Goal: Navigation & Orientation: Find specific page/section

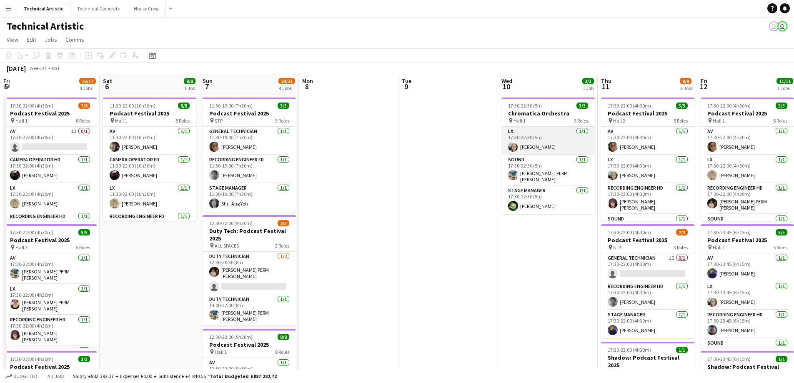
scroll to position [48, 0]
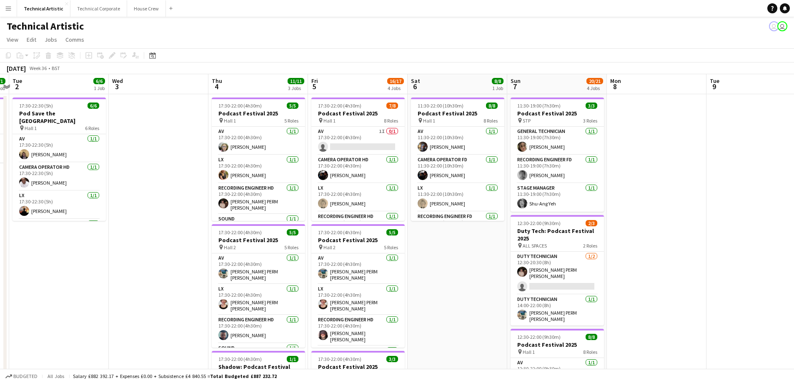
drag, startPoint x: 349, startPoint y: 278, endPoint x: 797, endPoint y: 236, distance: 449.7
click at [794, 236] on html "Menu Boards Boards Boards All jobs Status Workforce Workforce My Workforce Recr…" at bounding box center [397, 307] width 794 height 614
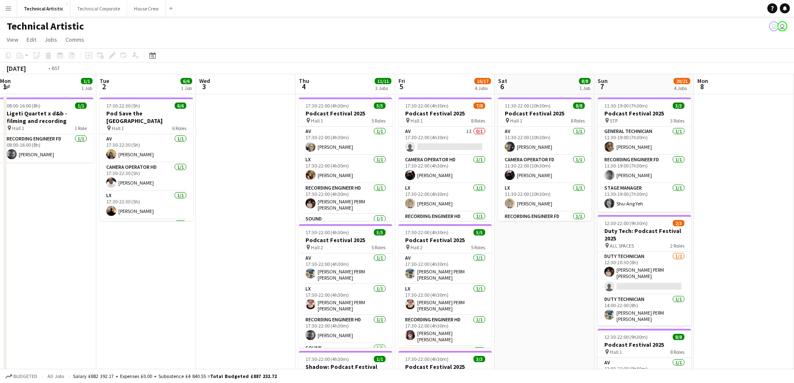
drag, startPoint x: 255, startPoint y: 260, endPoint x: 716, endPoint y: 261, distance: 460.6
click at [708, 261] on app-calendar-viewport "Sat 30 Sun 31 Mon 1 1/1 1 Job Tue 2 6/6 1 Job Wed 3 Thu 4 11/11 3 Jobs Fri 5 16…" at bounding box center [397, 336] width 794 height 525
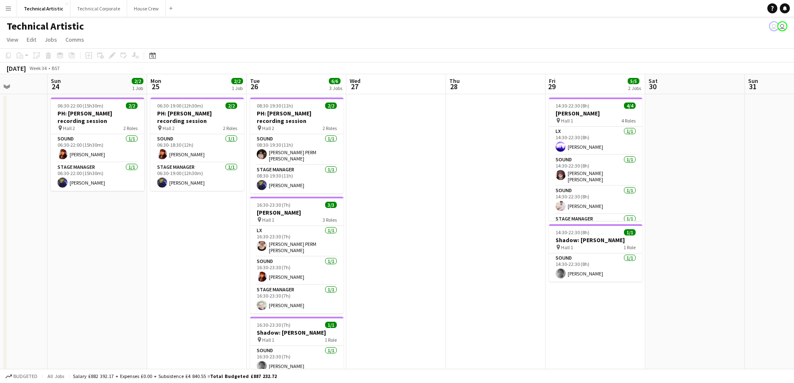
drag, startPoint x: 461, startPoint y: 241, endPoint x: 774, endPoint y: 242, distance: 312.2
click at [788, 241] on app-calendar-viewport "Thu 21 4/4 1 Job Fri 22 Sat 23 Sun 24 2/2 1 Job Mon 25 2/2 1 Job Tue 26 6/6 3 J…" at bounding box center [397, 336] width 794 height 525
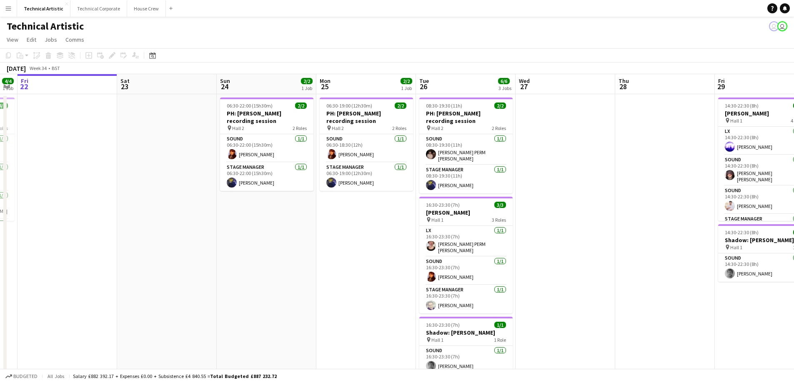
drag, startPoint x: 457, startPoint y: 241, endPoint x: 766, endPoint y: 239, distance: 309.3
click at [762, 238] on app-calendar-viewport "Wed 20 Thu 21 4/4 1 Job Fri 22 Sat 23 Sun 24 2/2 1 Job Mon 25 2/2 1 Job Tue 26 …" at bounding box center [397, 336] width 794 height 525
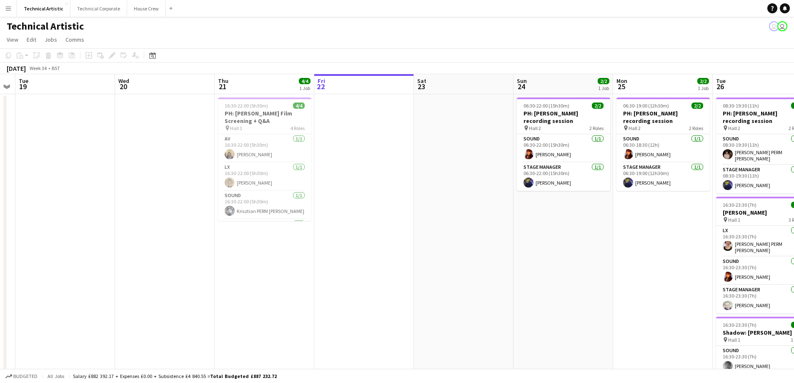
scroll to position [0, 174]
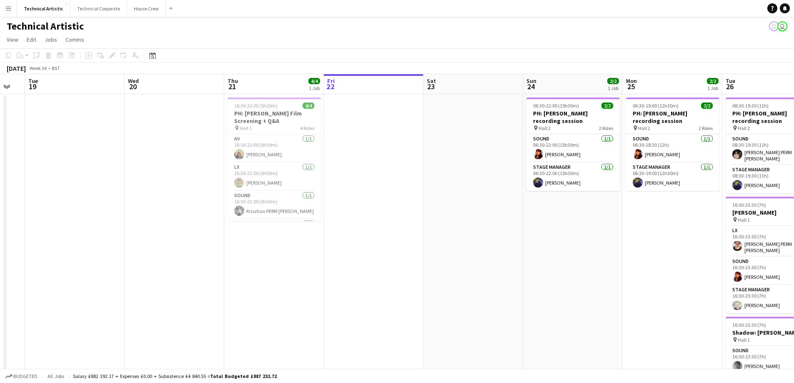
drag, startPoint x: 258, startPoint y: 231, endPoint x: 429, endPoint y: 226, distance: 171.4
click at [429, 226] on app-calendar-viewport "Sun 17 Mon 18 Tue 19 Wed 20 Thu 21 4/4 1 Job Fri 22 Sat 23 Sun 24 2/2 1 Job Mon…" at bounding box center [397, 336] width 794 height 525
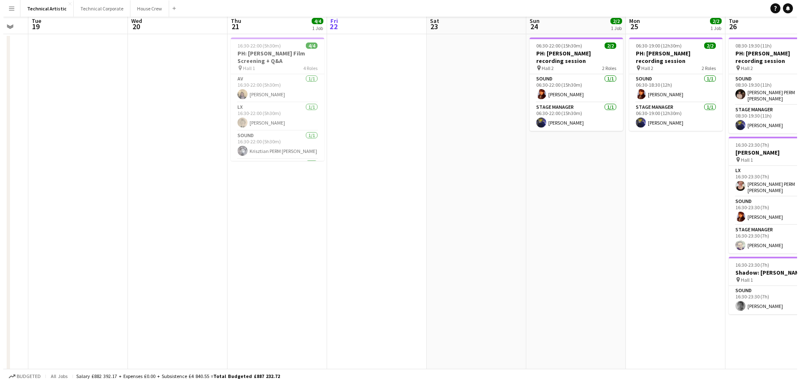
scroll to position [0, 0]
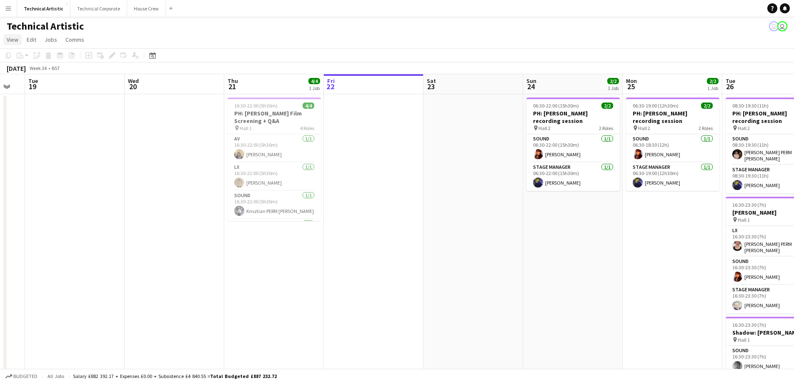
click at [10, 40] on span "View" at bounding box center [13, 40] width 12 height 8
click at [9, 39] on span "View" at bounding box center [13, 40] width 12 height 8
click at [90, 1] on button "Technical Corporate Close" at bounding box center [98, 8] width 57 height 16
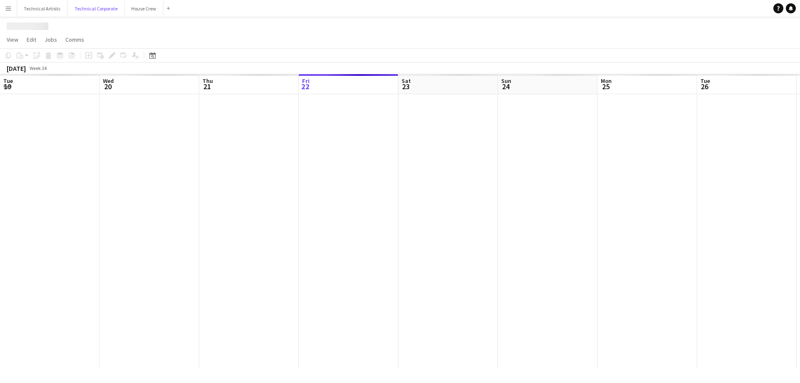
scroll to position [0, 199]
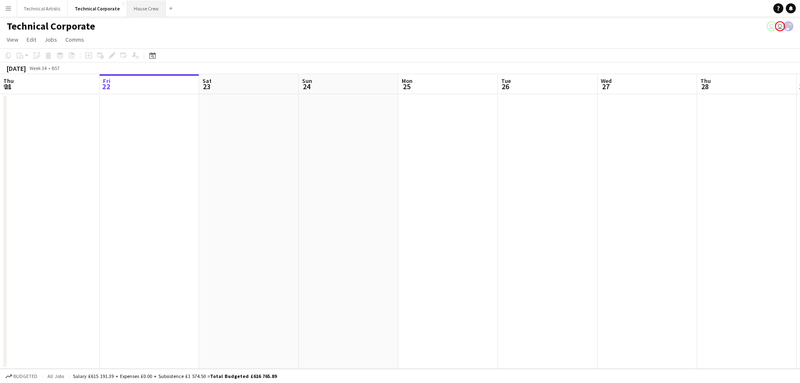
click at [136, 5] on button "House Crew Close" at bounding box center [146, 8] width 39 height 16
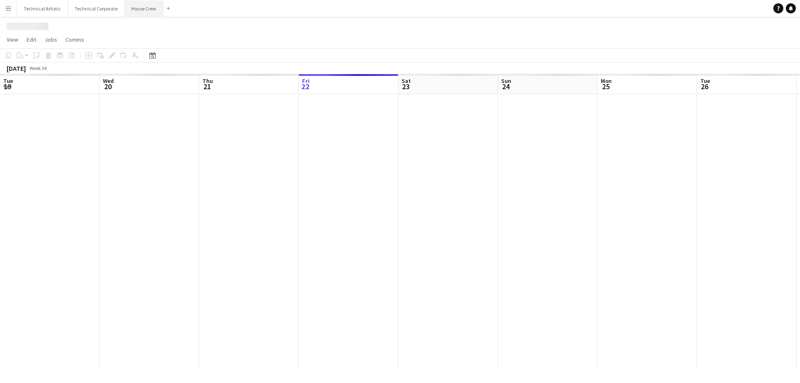
scroll to position [0, 199]
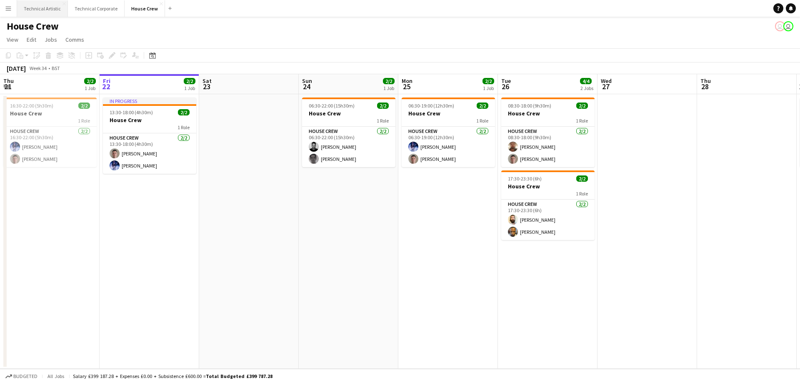
click at [38, 2] on button "Technical Artistic Close" at bounding box center [42, 8] width 51 height 16
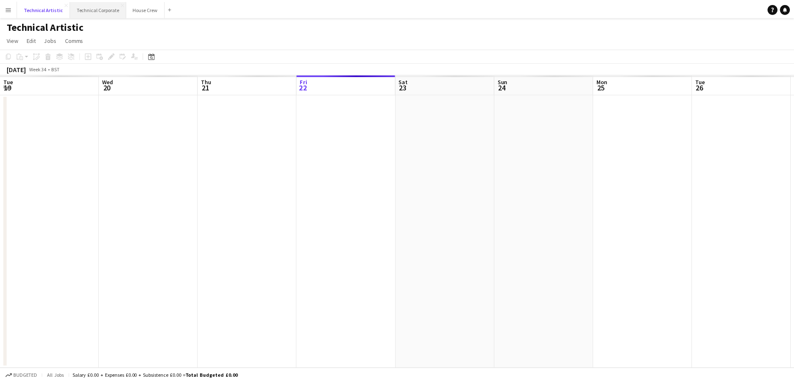
scroll to position [0, 199]
